Goal: Task Accomplishment & Management: Complete application form

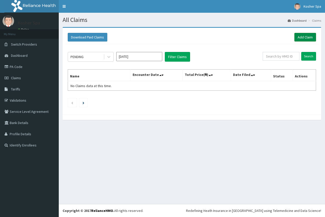
click at [306, 36] on link "Add Claim" at bounding box center [305, 37] width 22 height 9
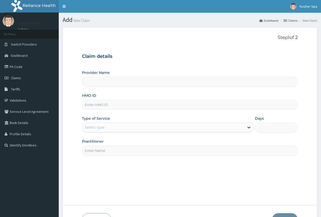
type input "Kosher spa"
type input "1"
click at [121, 105] on input "HMO ID" at bounding box center [190, 105] width 216 height 10
type input "n"
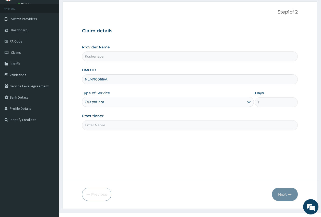
scroll to position [34, 0]
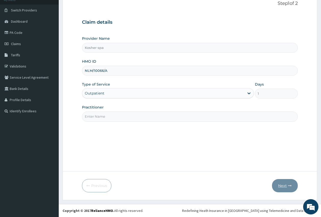
type input "NLM/10066/A"
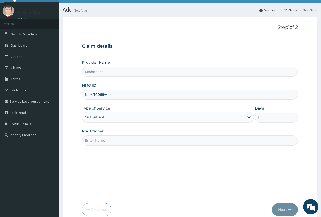
scroll to position [26, 0]
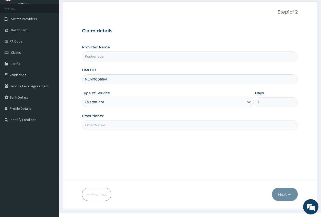
click at [251, 104] on div "Outpatient" at bounding box center [168, 102] width 172 height 10
click at [249, 101] on div "Outpatient" at bounding box center [168, 102] width 172 height 10
click at [248, 101] on div "Outpatient" at bounding box center [168, 102] width 172 height 10
click at [213, 125] on input "Practitioner" at bounding box center [190, 125] width 216 height 10
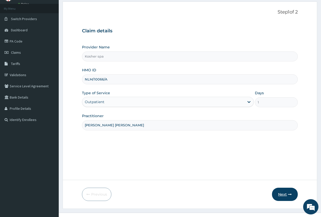
type input "[PERSON_NAME] [PERSON_NAME]"
click at [289, 194] on icon "button" at bounding box center [290, 195] width 4 height 4
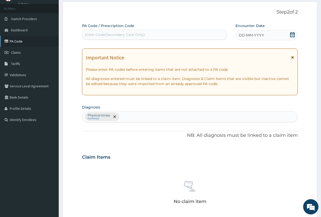
click at [35, 39] on link "PA Code" at bounding box center [29, 41] width 59 height 11
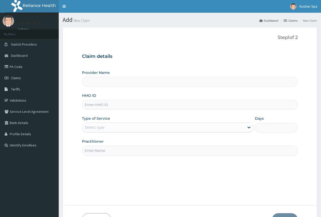
type input "Kosher spa"
type input "1"
click at [126, 107] on input "HMO ID" at bounding box center [190, 105] width 216 height 10
type input "NLM/10066/A"
click at [121, 151] on input "Practitioner" at bounding box center [190, 151] width 216 height 10
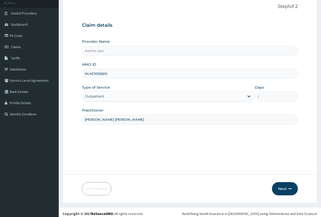
scroll to position [34, 0]
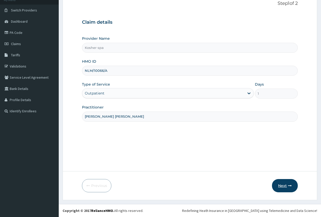
type input "[PERSON_NAME] [PERSON_NAME]"
click at [277, 188] on button "Next" at bounding box center [285, 185] width 26 height 13
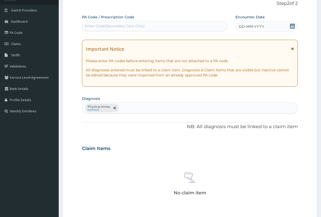
drag, startPoint x: 90, startPoint y: 27, endPoint x: 111, endPoint y: 23, distance: 20.9
click at [111, 23] on div "Enter Code(Secondary Care Only)" at bounding box center [115, 25] width 60 height 5
drag, startPoint x: 109, startPoint y: 23, endPoint x: 106, endPoint y: 25, distance: 3.5
click at [106, 25] on div "Enter Code(Secondary Care Only)" at bounding box center [115, 25] width 60 height 5
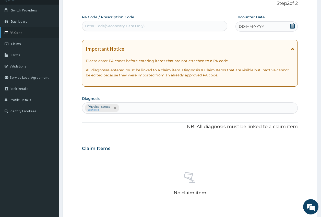
click at [46, 34] on link "PA Code" at bounding box center [29, 32] width 59 height 11
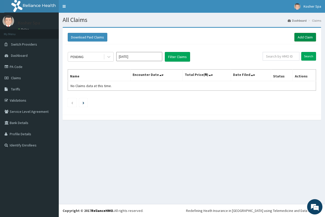
click at [307, 34] on link "Add Claim" at bounding box center [305, 37] width 22 height 9
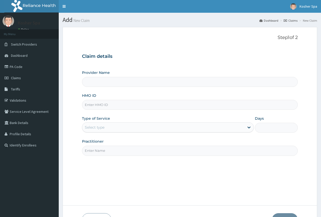
click at [120, 107] on input "HMO ID" at bounding box center [190, 105] width 216 height 10
type input "NLM/10066/A"
type input "[PERSON_NAME] [PERSON_NAME]"
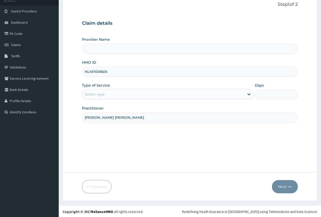
scroll to position [34, 0]
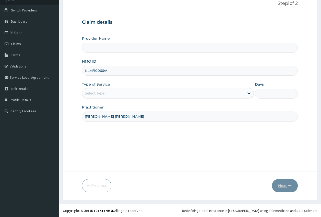
type input "Kosher spa"
type input "1"
click at [280, 188] on button "Next" at bounding box center [285, 185] width 26 height 13
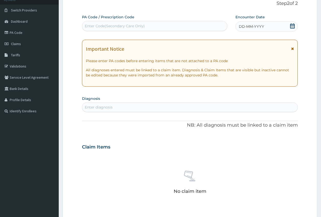
click at [92, 26] on div "Enter Code(Secondary Care Only)" at bounding box center [115, 25] width 60 height 5
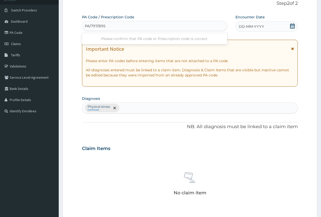
click at [202, 39] on div "Please confirm that PA code or Prescription code is correct." at bounding box center [154, 38] width 145 height 9
type input "PA/797/B95"
click at [292, 25] on icon at bounding box center [292, 25] width 5 height 5
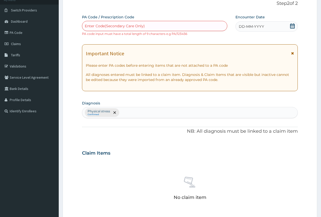
click at [123, 24] on div "Enter Code(Secondary Care Only)" at bounding box center [115, 25] width 60 height 5
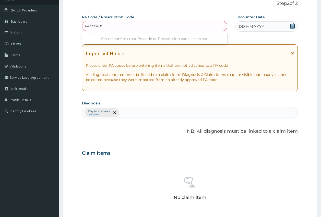
type input "PA/797/B95"
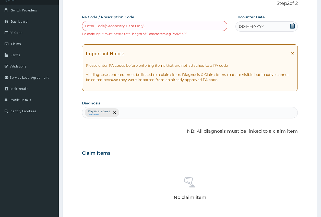
click at [142, 165] on div "No claim item" at bounding box center [190, 189] width 216 height 59
click at [111, 22] on div "Enter Code(Secondary Care Only)" at bounding box center [154, 26] width 145 height 8
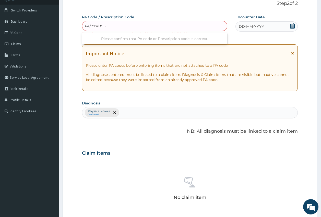
scroll to position [0, 0]
type input "PA/797/B95"
click at [146, 143] on div "PA Code / Prescription Code Use Up and Down to choose options, press Enter to s…" at bounding box center [190, 150] width 216 height 270
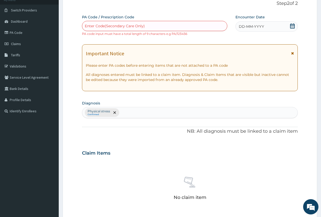
click at [129, 28] on div "Enter Code(Secondary Care Only)" at bounding box center [115, 25] width 60 height 5
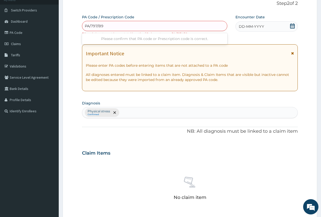
type input "PA/797/B95"
